Goal: Task Accomplishment & Management: Manage account settings

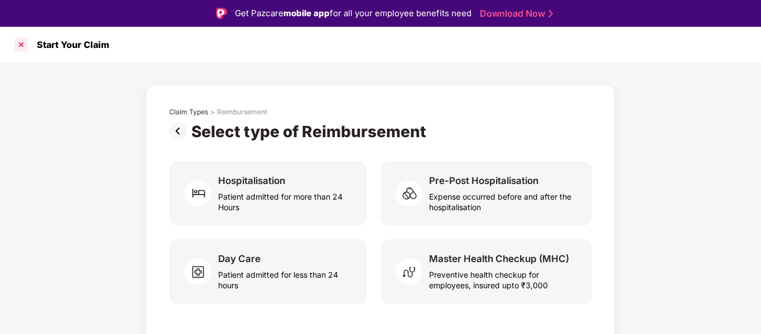
click at [17, 50] on div at bounding box center [21, 45] width 18 height 18
click at [178, 112] on div "Claim Types" at bounding box center [188, 112] width 39 height 9
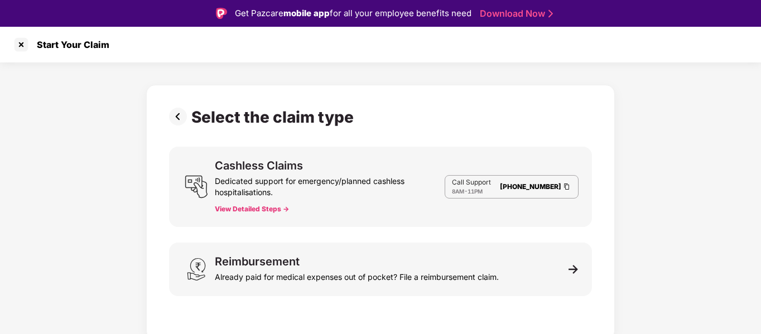
scroll to position [27, 0]
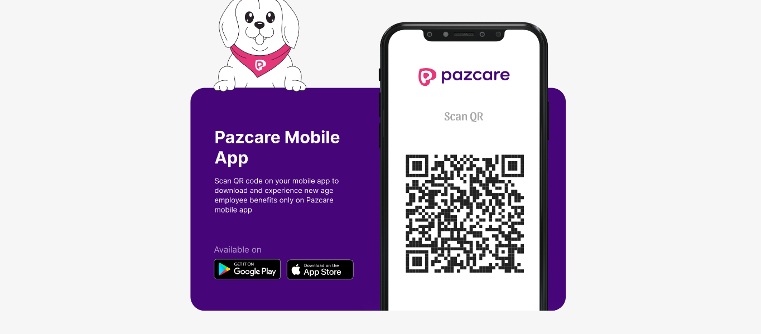
scroll to position [4, 0]
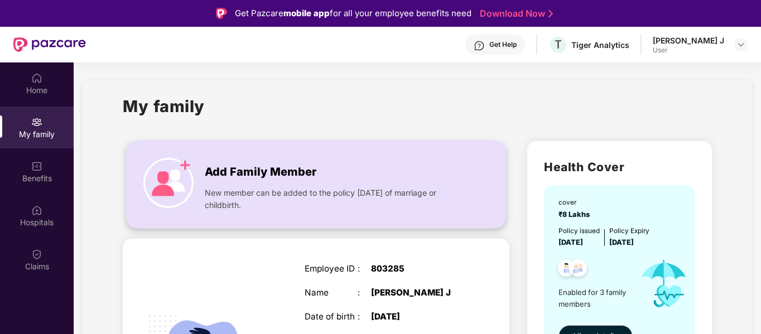
scroll to position [33, 0]
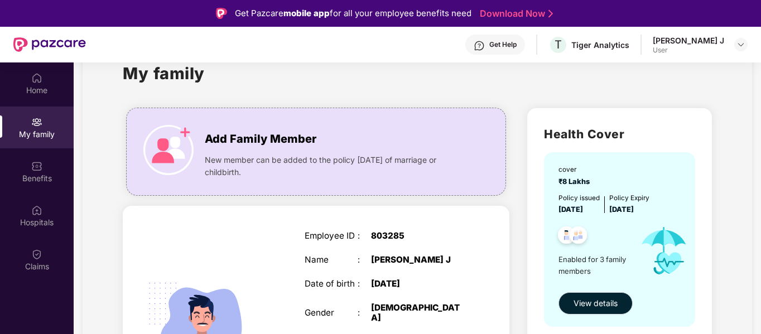
click at [501, 40] on div "Get Help" at bounding box center [502, 44] width 27 height 9
click at [270, 245] on div "SELF Employee ID : 803285 Name : [PERSON_NAME] J Date of birth : [DEMOGRAPHIC_D…" at bounding box center [316, 334] width 386 height 256
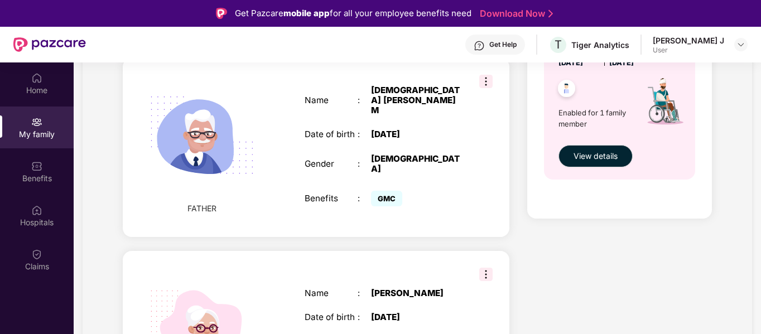
scroll to position [520, 0]
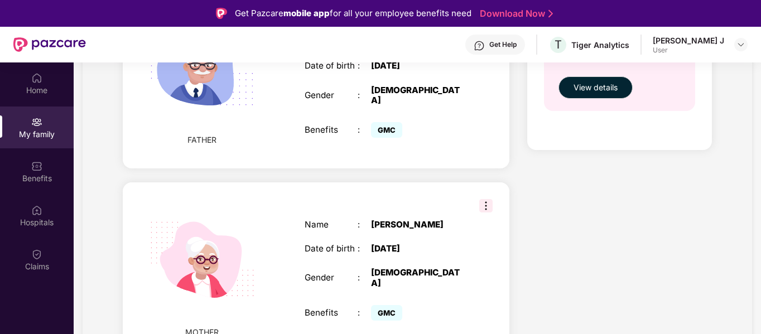
click at [483, 199] on img at bounding box center [485, 205] width 13 height 13
click at [361, 221] on div ":" at bounding box center [363, 225] width 13 height 10
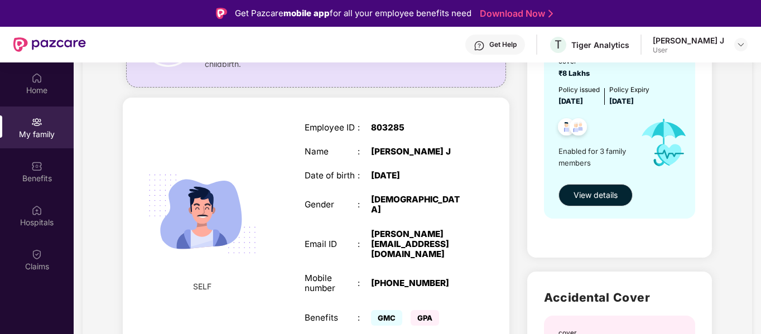
scroll to position [0, 0]
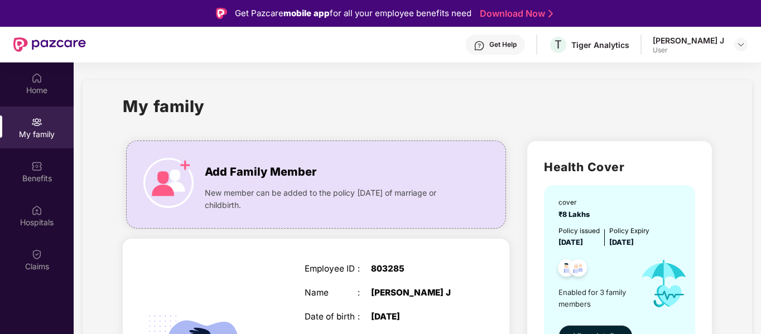
click at [495, 47] on div "Get Help" at bounding box center [502, 44] width 27 height 9
click at [744, 44] on img at bounding box center [740, 44] width 9 height 9
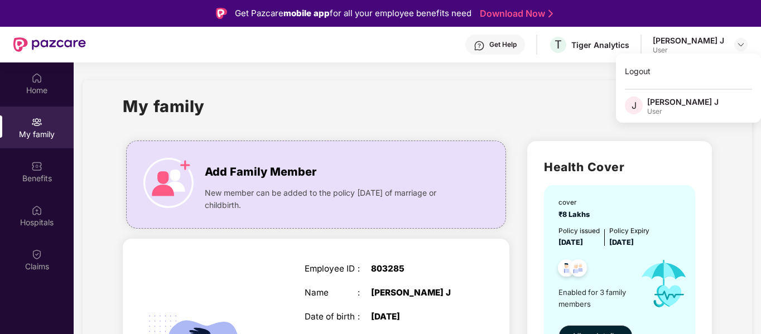
scroll to position [62, 0]
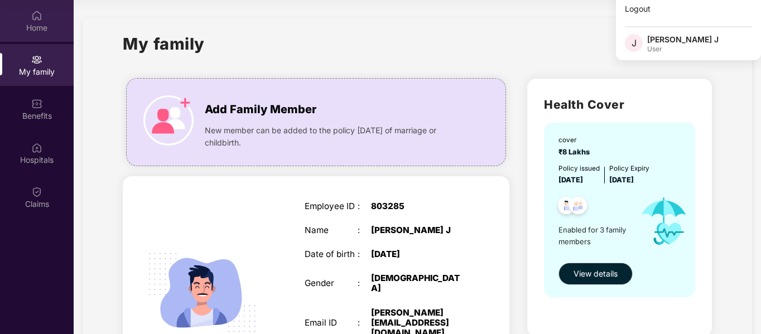
click at [27, 14] on div "Home" at bounding box center [37, 21] width 74 height 42
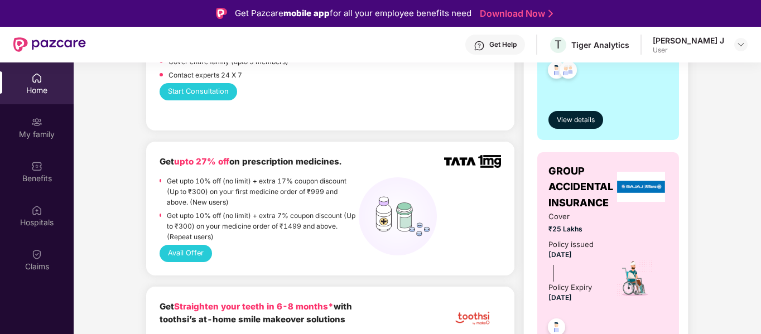
scroll to position [0, 0]
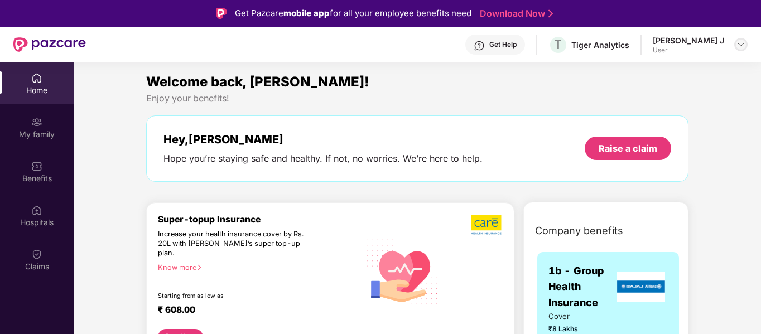
click at [742, 44] on img at bounding box center [740, 44] width 9 height 9
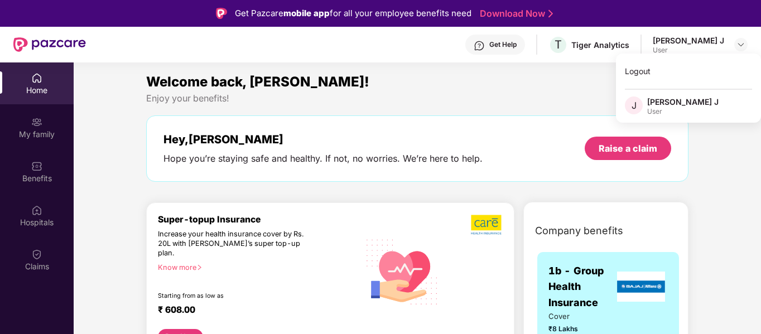
click at [657, 105] on div "[PERSON_NAME] J" at bounding box center [682, 101] width 71 height 11
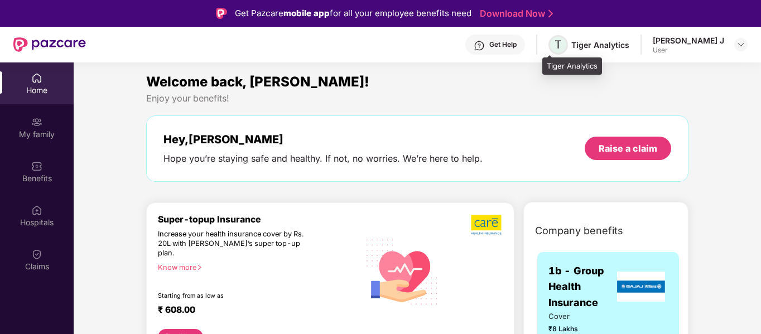
click at [554, 47] on span "T" at bounding box center [557, 44] width 7 height 13
click at [483, 51] on div "Get Help" at bounding box center [495, 45] width 60 height 20
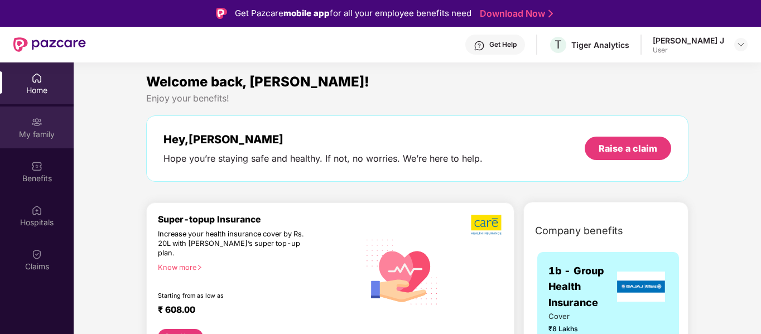
click at [35, 130] on div "My family" at bounding box center [37, 134] width 74 height 11
